Goal: Information Seeking & Learning: Learn about a topic

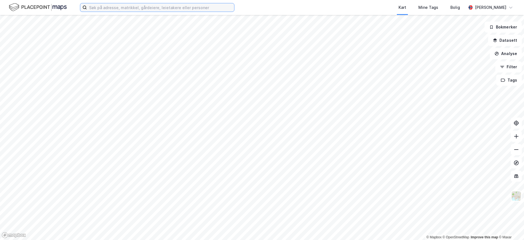
click at [136, 6] on input at bounding box center [160, 7] width 147 height 8
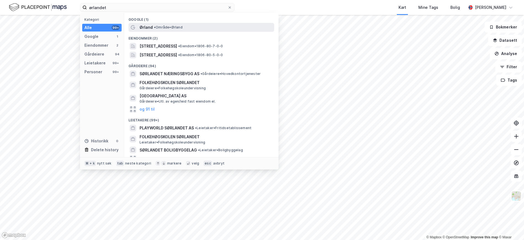
click at [162, 30] on div "Ørland • Område • [GEOGRAPHIC_DATA]" at bounding box center [207, 27] width 134 height 7
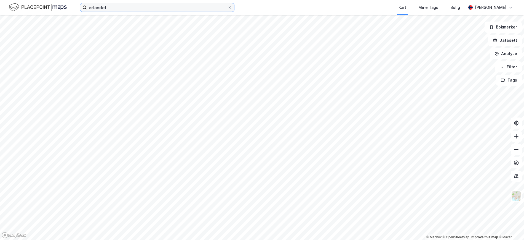
click at [151, 5] on input "ørlandet" at bounding box center [157, 7] width 141 height 8
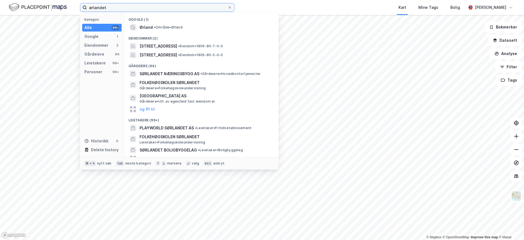
click at [151, 5] on input "ørlandet" at bounding box center [157, 7] width 141 height 8
click at [199, 8] on input "ørlandet" at bounding box center [157, 7] width 141 height 8
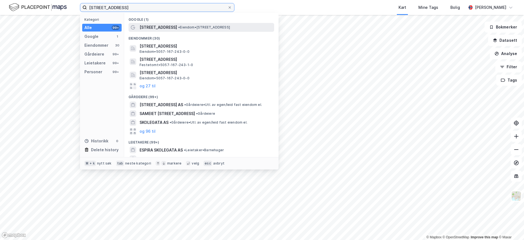
type input "[STREET_ADDRESS]"
click at [178, 27] on span "• Eiendom • [STREET_ADDRESS]" at bounding box center [204, 27] width 52 height 4
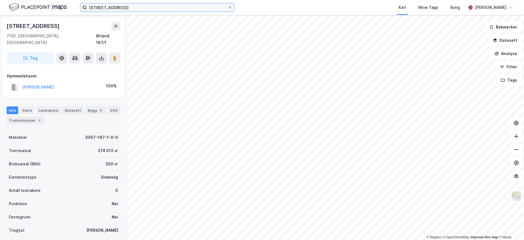
click at [167, 6] on input "[STREET_ADDRESS]" at bounding box center [157, 7] width 141 height 8
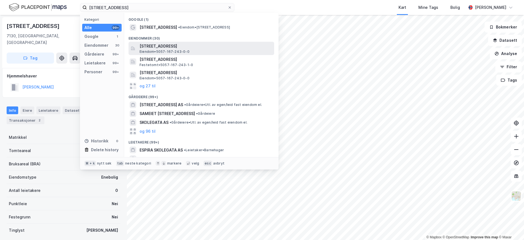
click at [178, 44] on span "[STREET_ADDRESS]" at bounding box center [206, 46] width 132 height 7
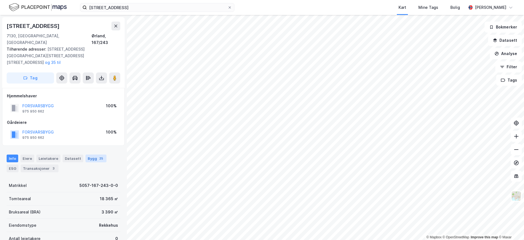
click at [93, 154] on div "Bygg 25" at bounding box center [96, 158] width 21 height 8
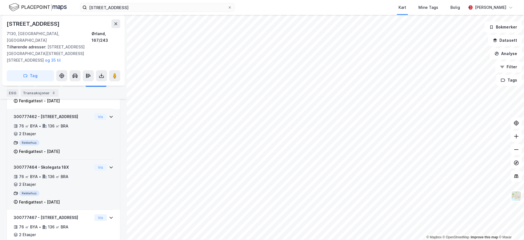
scroll to position [860, 0]
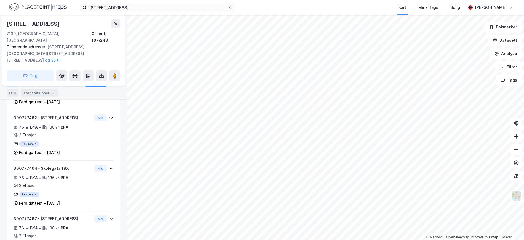
click at [15, 85] on div "Info" at bounding box center [13, 83] width 12 height 8
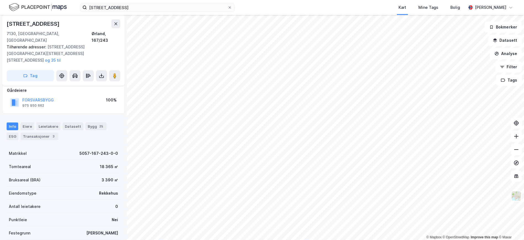
scroll to position [33, 0]
click at [18, 131] on div "ESG" at bounding box center [13, 135] width 12 height 8
